Goal: Task Accomplishment & Management: Use online tool/utility

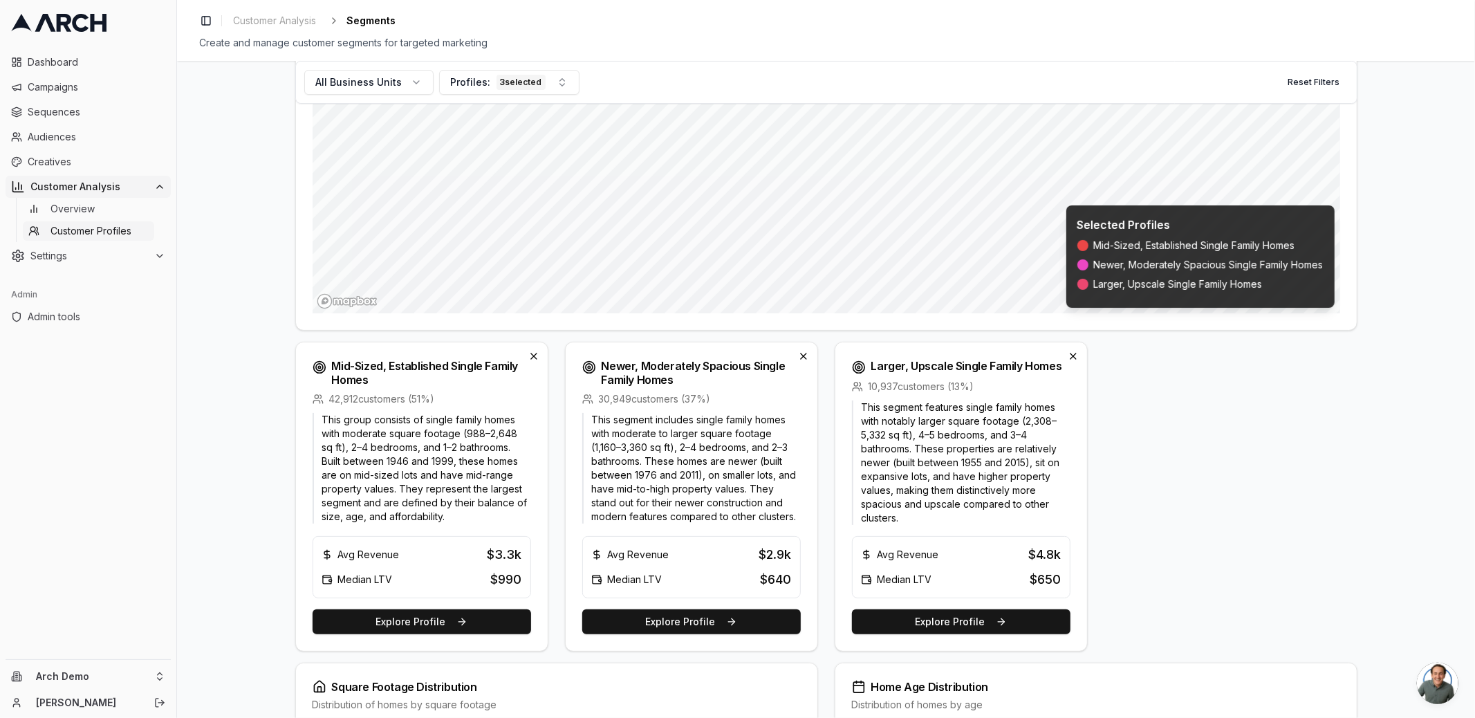
scroll to position [242, 0]
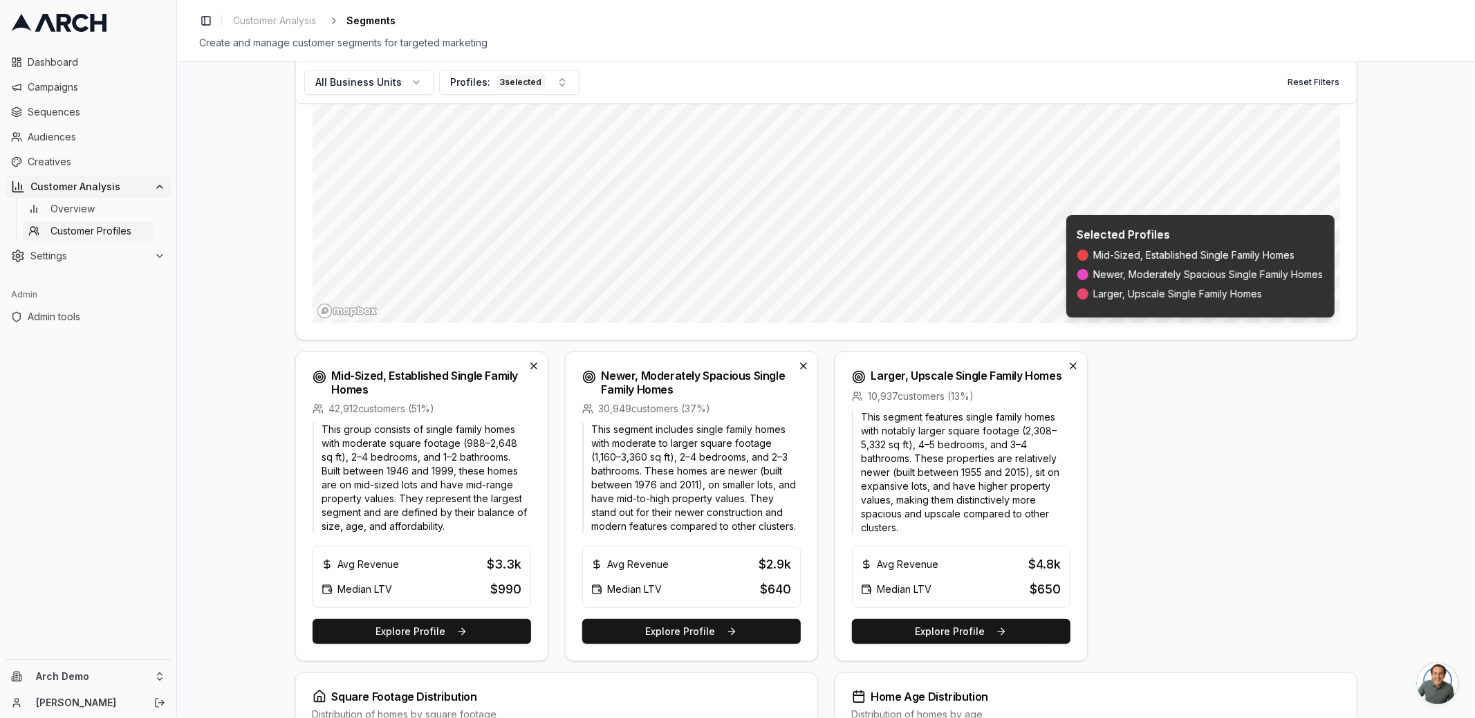
click at [1047, 567] on div "$4.8k" at bounding box center [1045, 564] width 33 height 19
drag, startPoint x: 1063, startPoint y: 564, endPoint x: 986, endPoint y: 564, distance: 77.5
click at [986, 564] on div "Avg Revenue $4.8k Median LTV $650" at bounding box center [961, 577] width 219 height 62
click at [986, 564] on div "Avg Revenue $4.8k" at bounding box center [961, 564] width 201 height 19
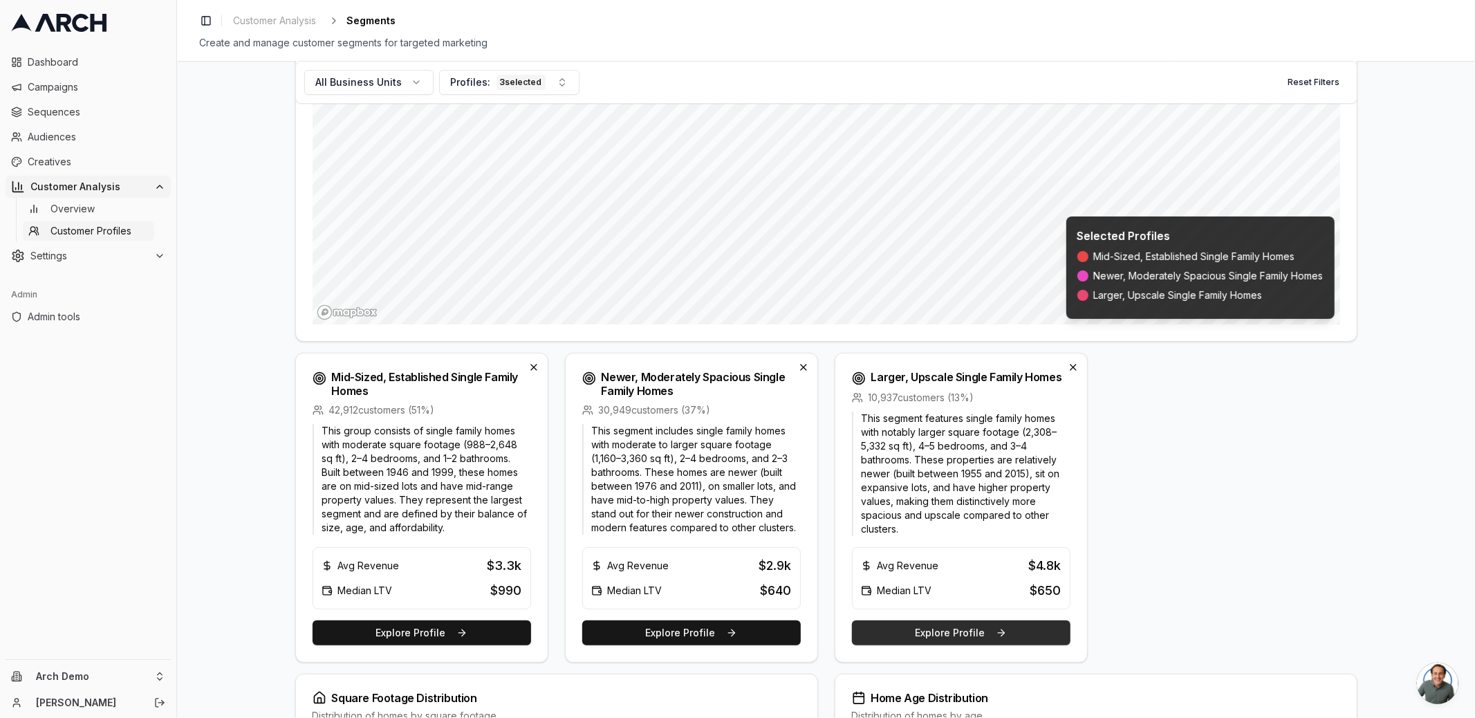
click at [982, 625] on button "Explore Profile" at bounding box center [961, 632] width 219 height 25
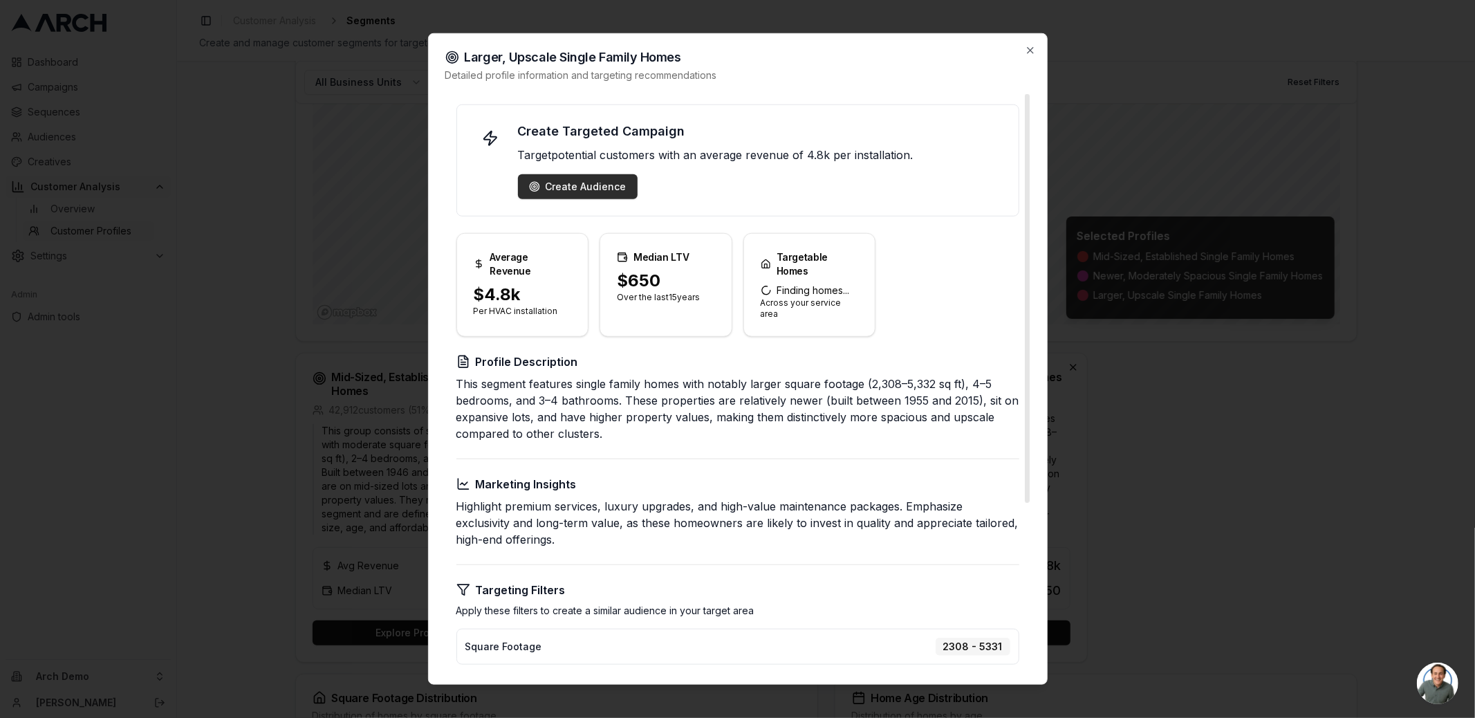
click at [580, 184] on div "Create Audience" at bounding box center [578, 187] width 98 height 14
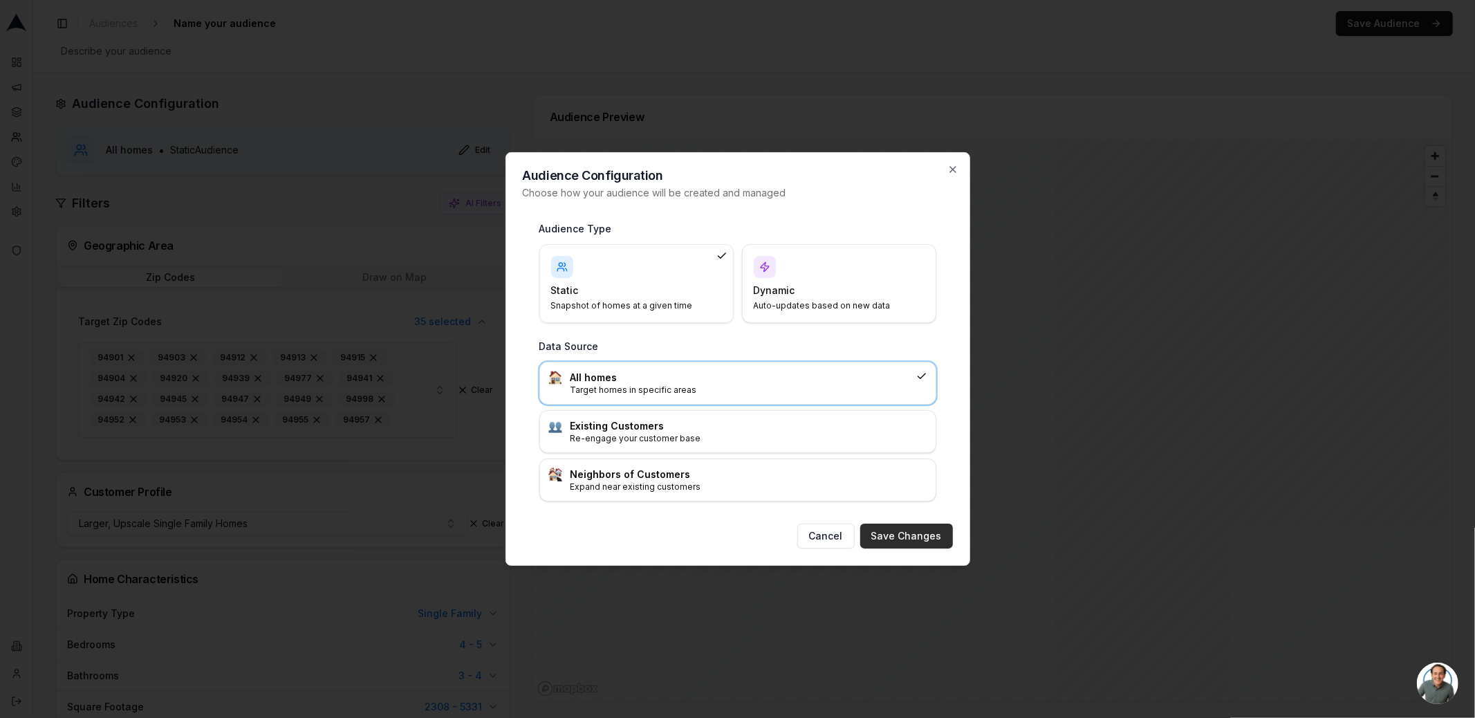
click at [921, 537] on button "Save Changes" at bounding box center [907, 536] width 93 height 25
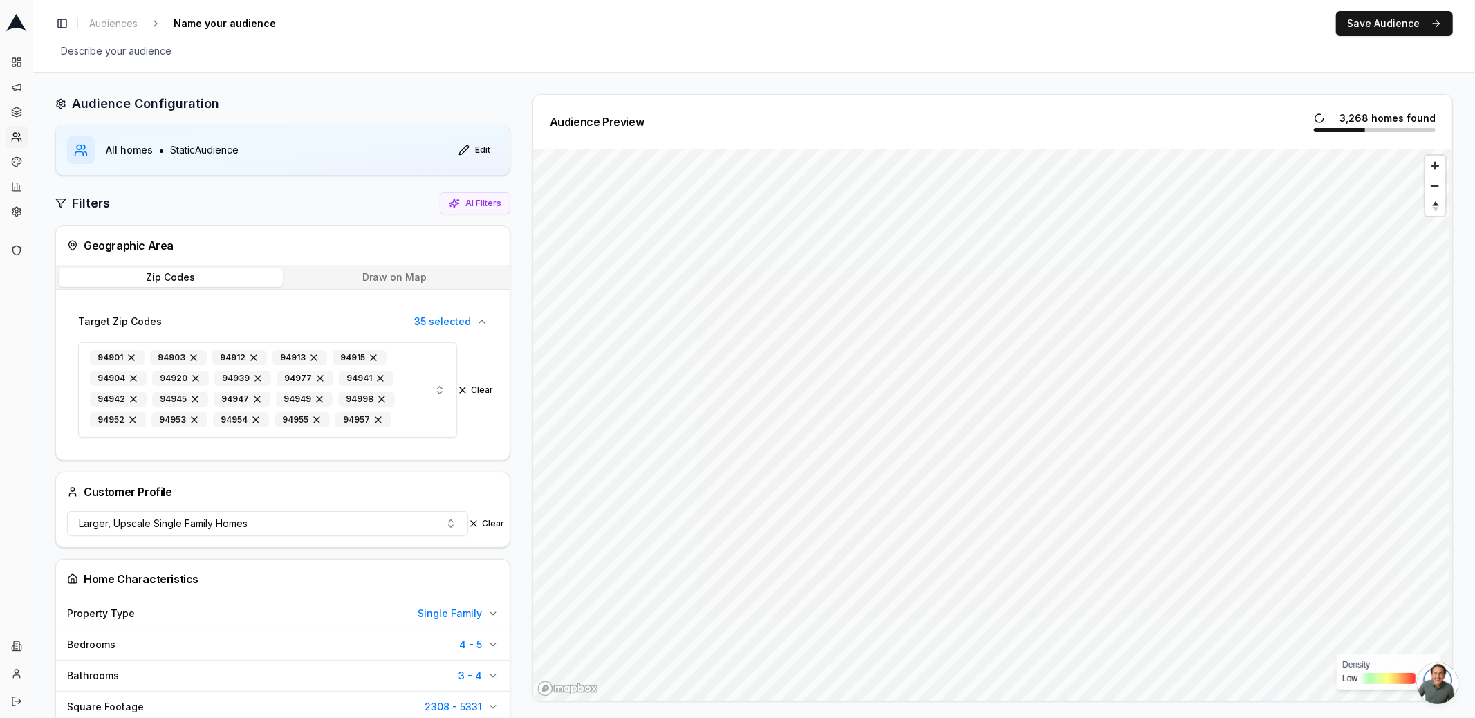
click at [1368, 128] on div at bounding box center [1375, 130] width 122 height 4
click at [19, 113] on icon at bounding box center [16, 113] width 9 height 2
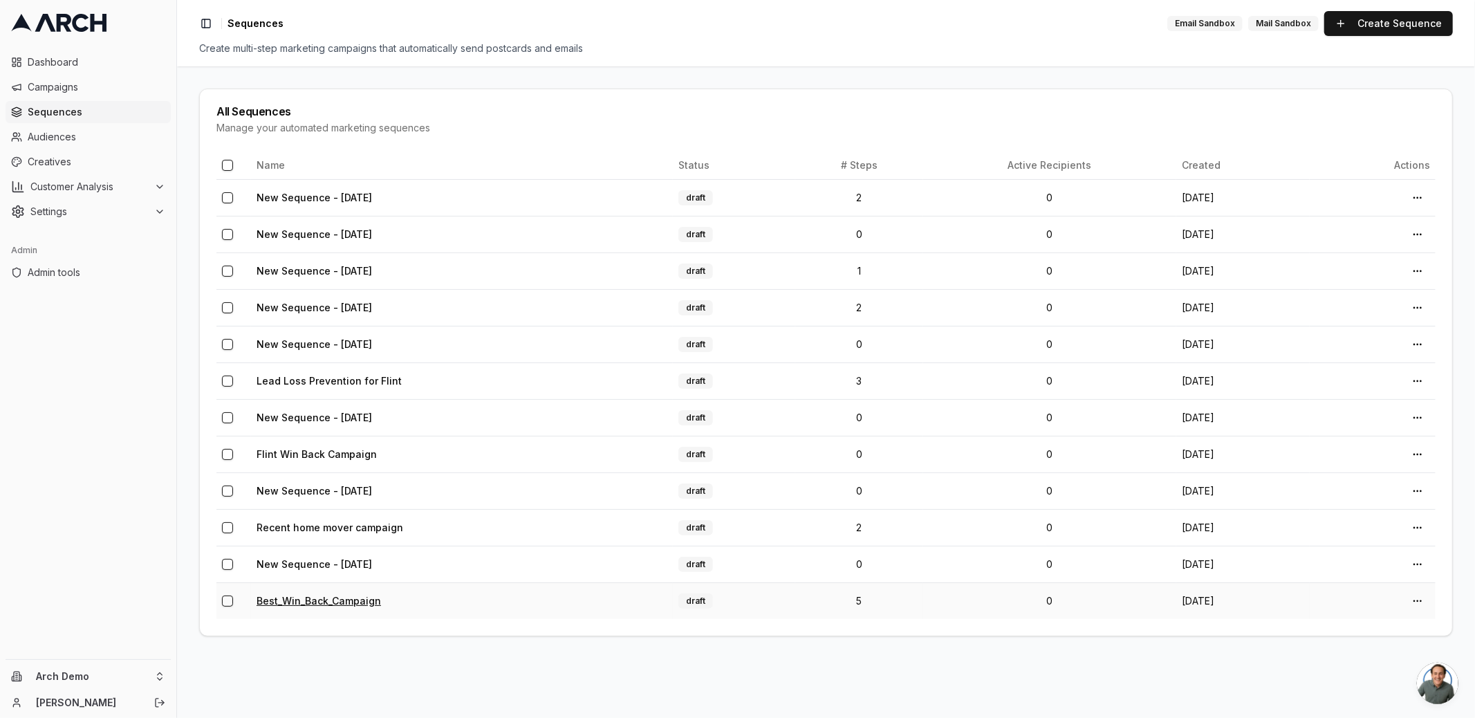
click at [322, 595] on link "Best_Win_Back_Campaign" at bounding box center [319, 601] width 125 height 12
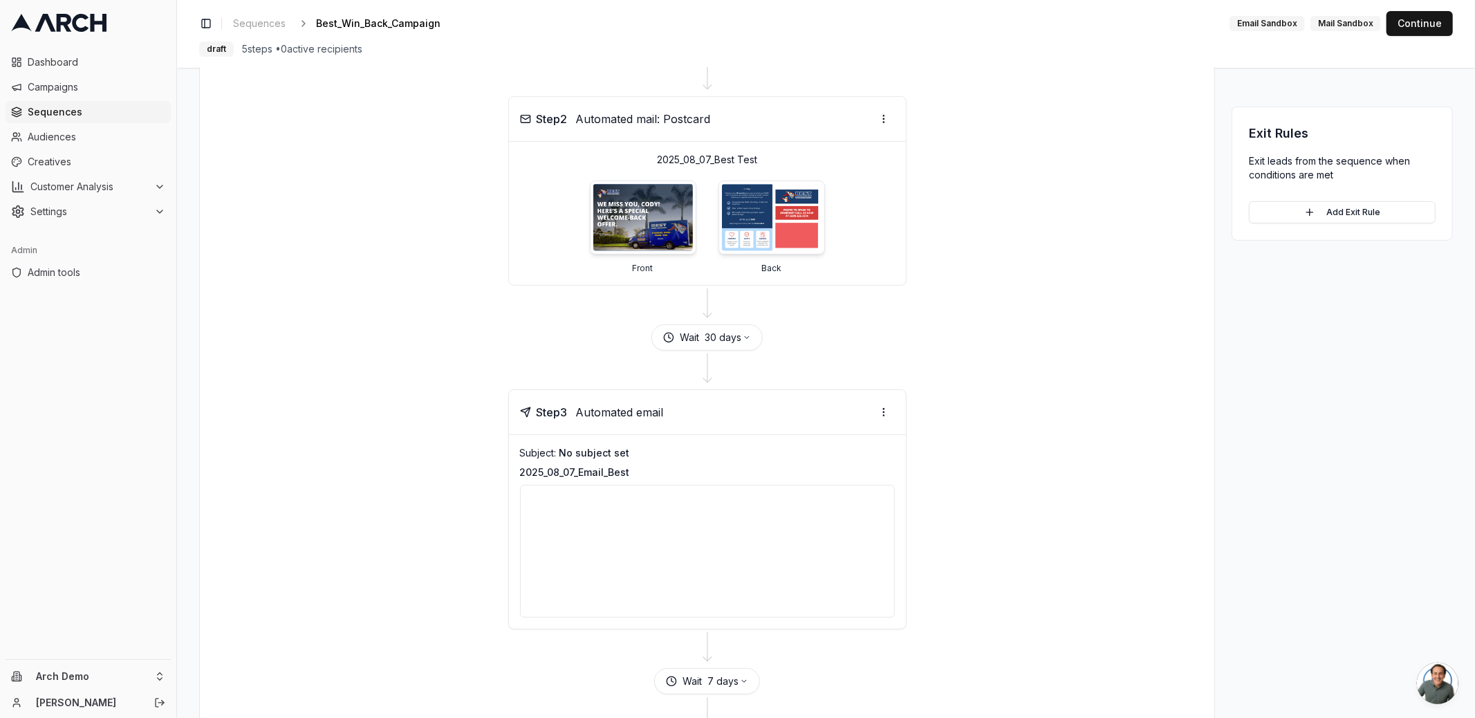
scroll to position [879, 0]
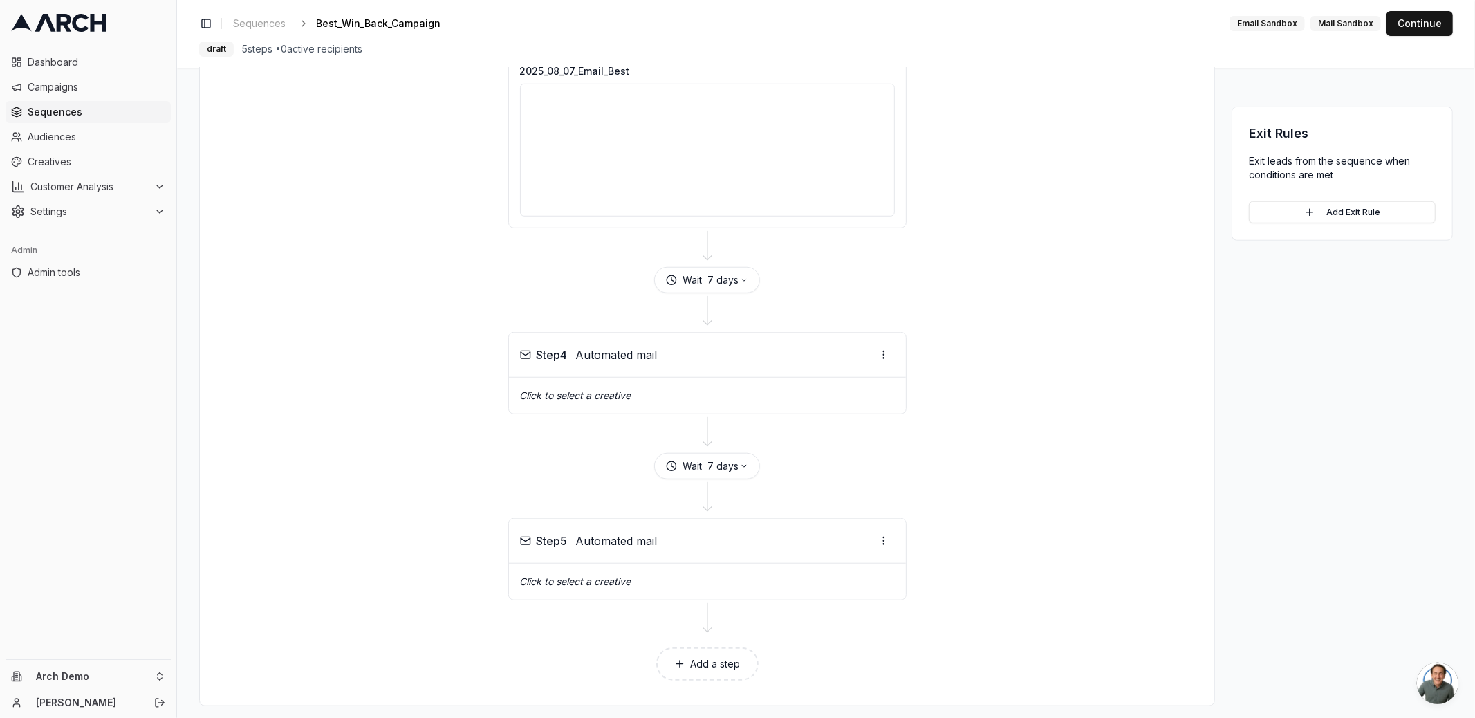
click at [708, 653] on button "Add a step" at bounding box center [707, 663] width 102 height 33
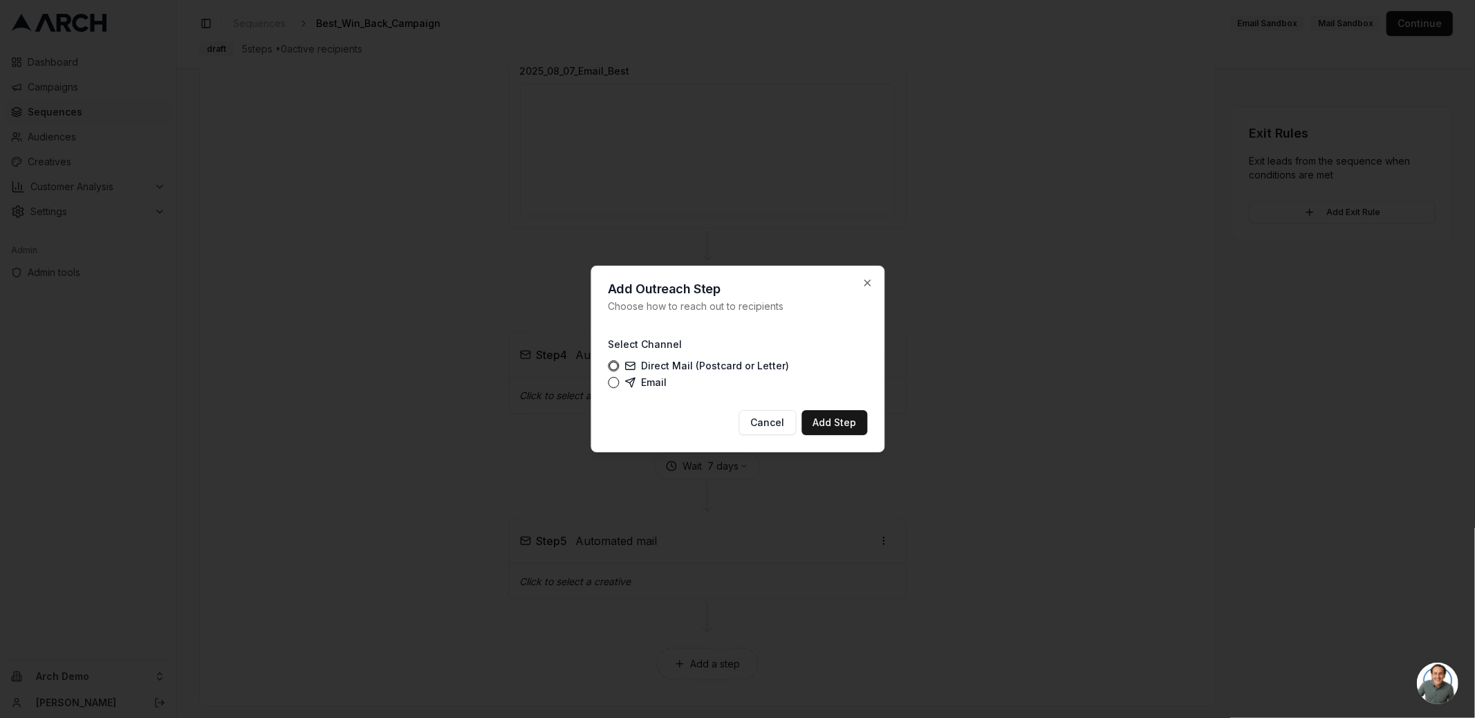
click at [649, 365] on label "Direct Mail (Postcard or Letter)" at bounding box center [707, 365] width 165 height 11
click at [619, 365] on button "Direct Mail (Postcard or Letter)" at bounding box center [613, 365] width 11 height 11
click at [868, 282] on icon "button" at bounding box center [868, 283] width 6 height 6
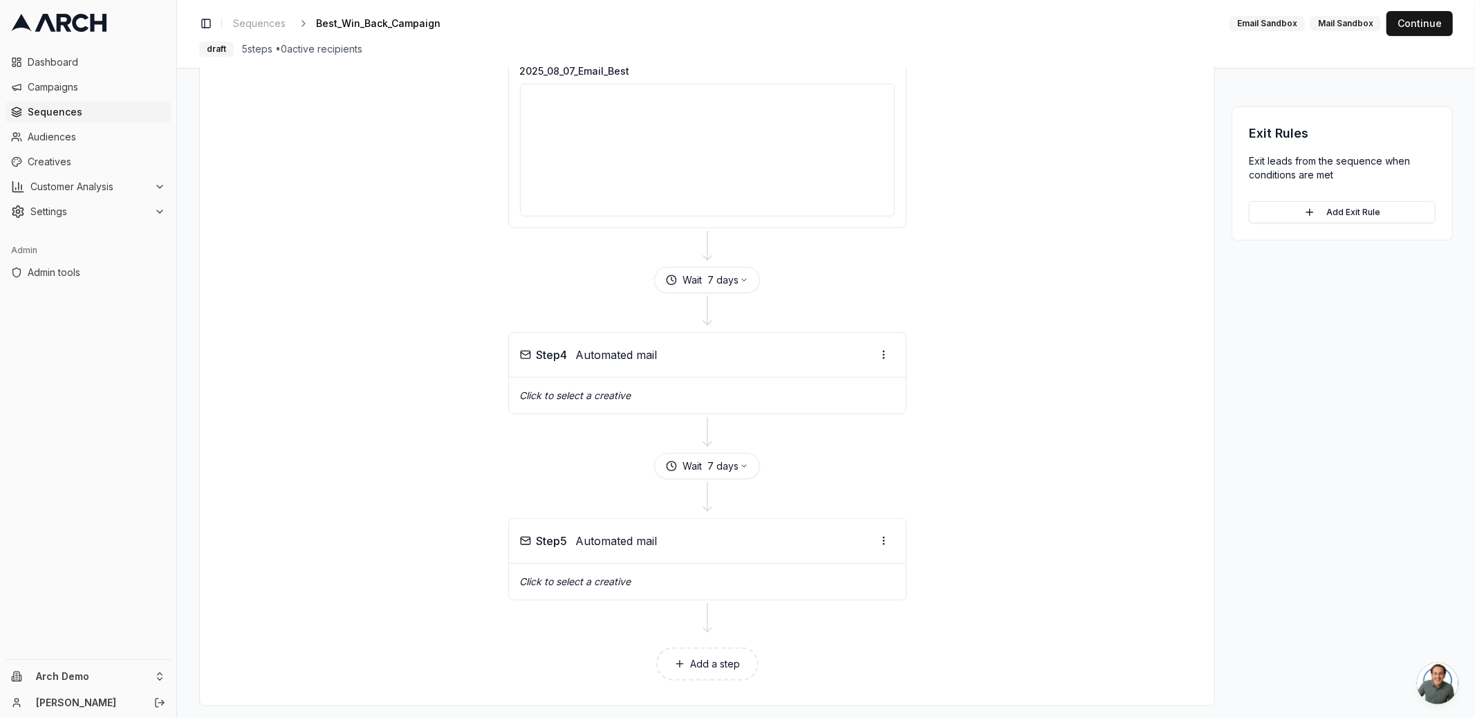
click at [54, 116] on span "Sequences" at bounding box center [97, 112] width 138 height 14
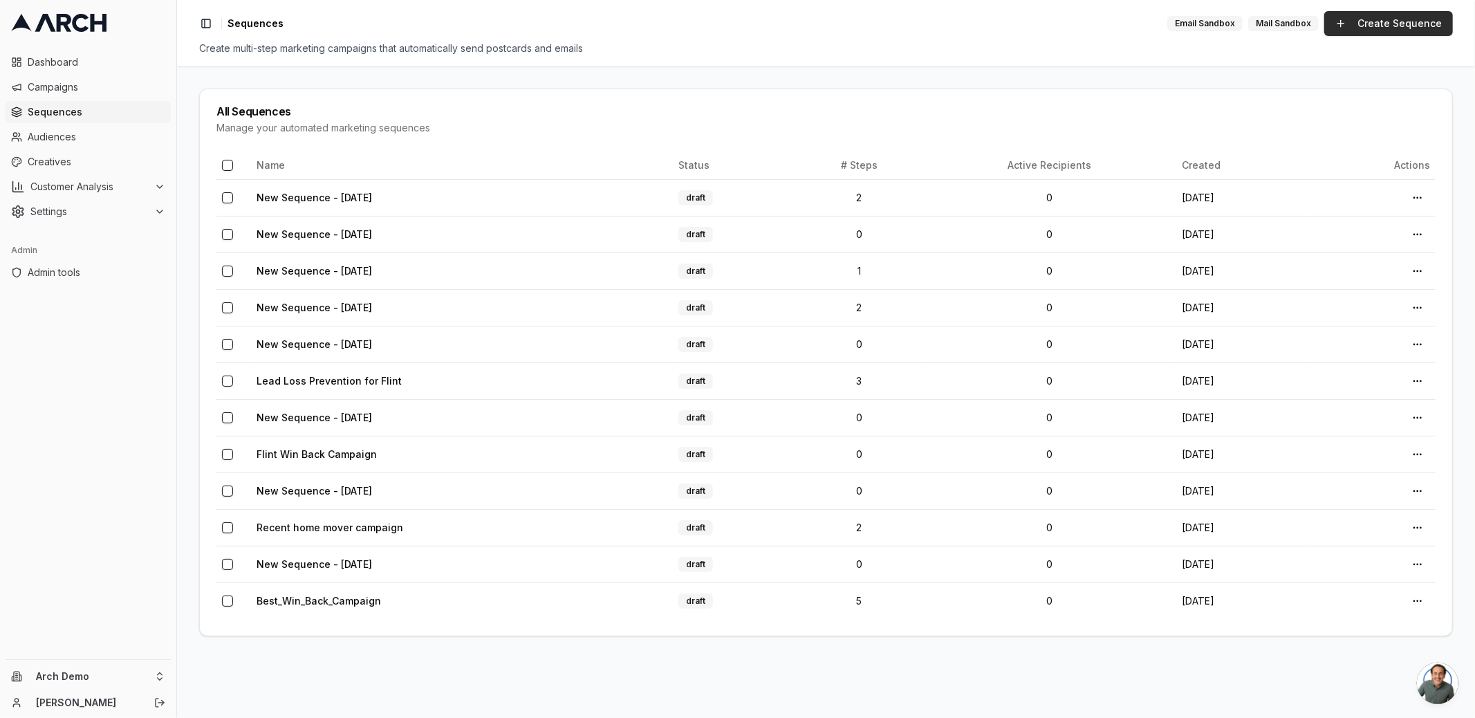
click at [1359, 25] on link "Create Sequence" at bounding box center [1389, 23] width 129 height 25
